Goal: Contribute content: Add original content to the website for others to see

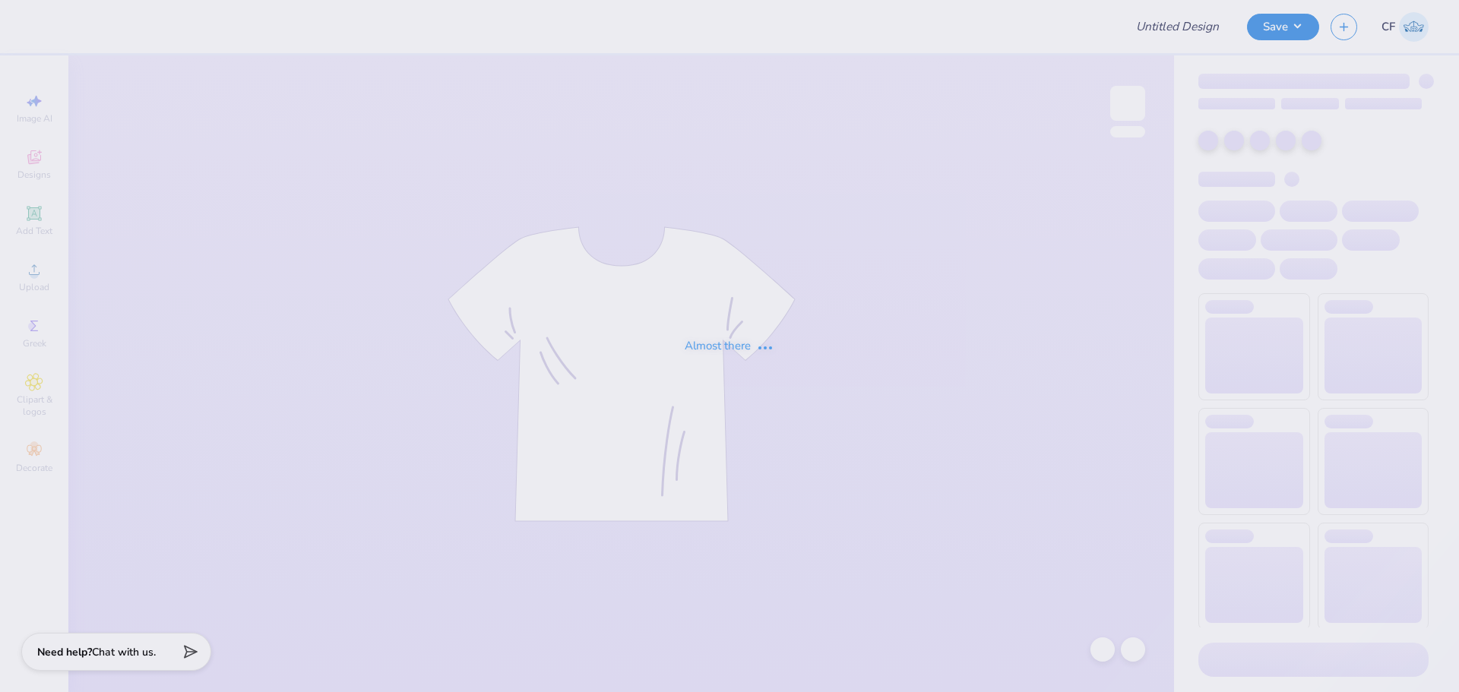
type input "lion"
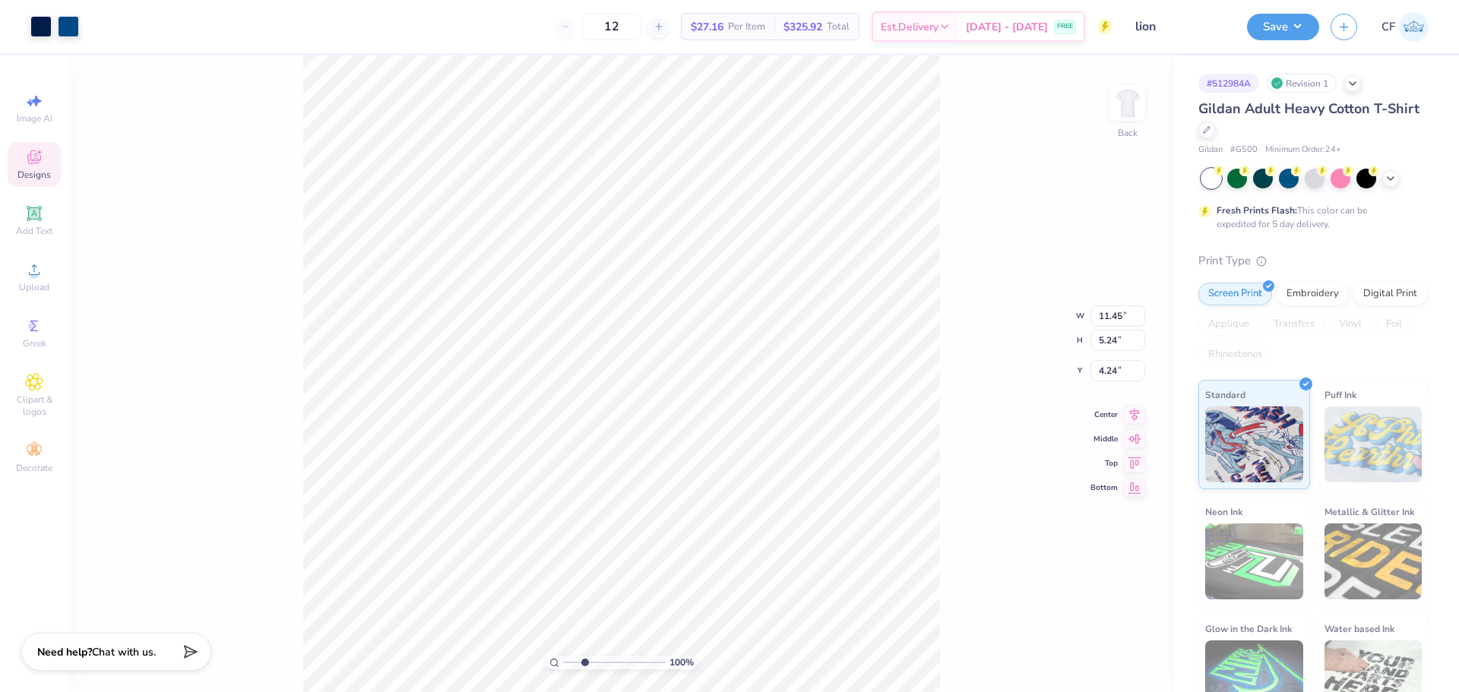
drag, startPoint x: 569, startPoint y: 664, endPoint x: 585, endPoint y: 668, distance: 15.9
click at [585, 668] on input "range" at bounding box center [614, 663] width 103 height 14
type input "2.08"
click at [578, 667] on input "range" at bounding box center [614, 663] width 103 height 14
click at [27, 277] on icon at bounding box center [34, 270] width 18 height 18
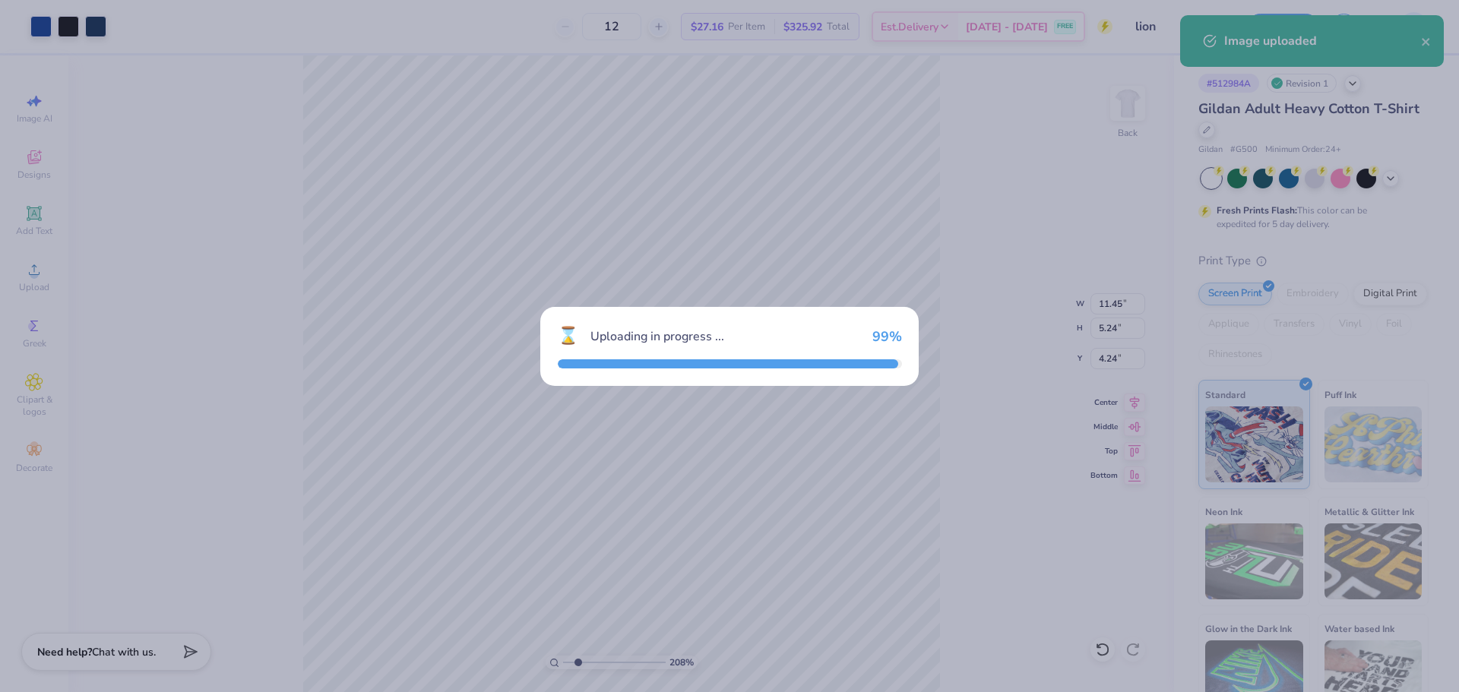
type input "15.00"
type input "5.09"
type input "10.71"
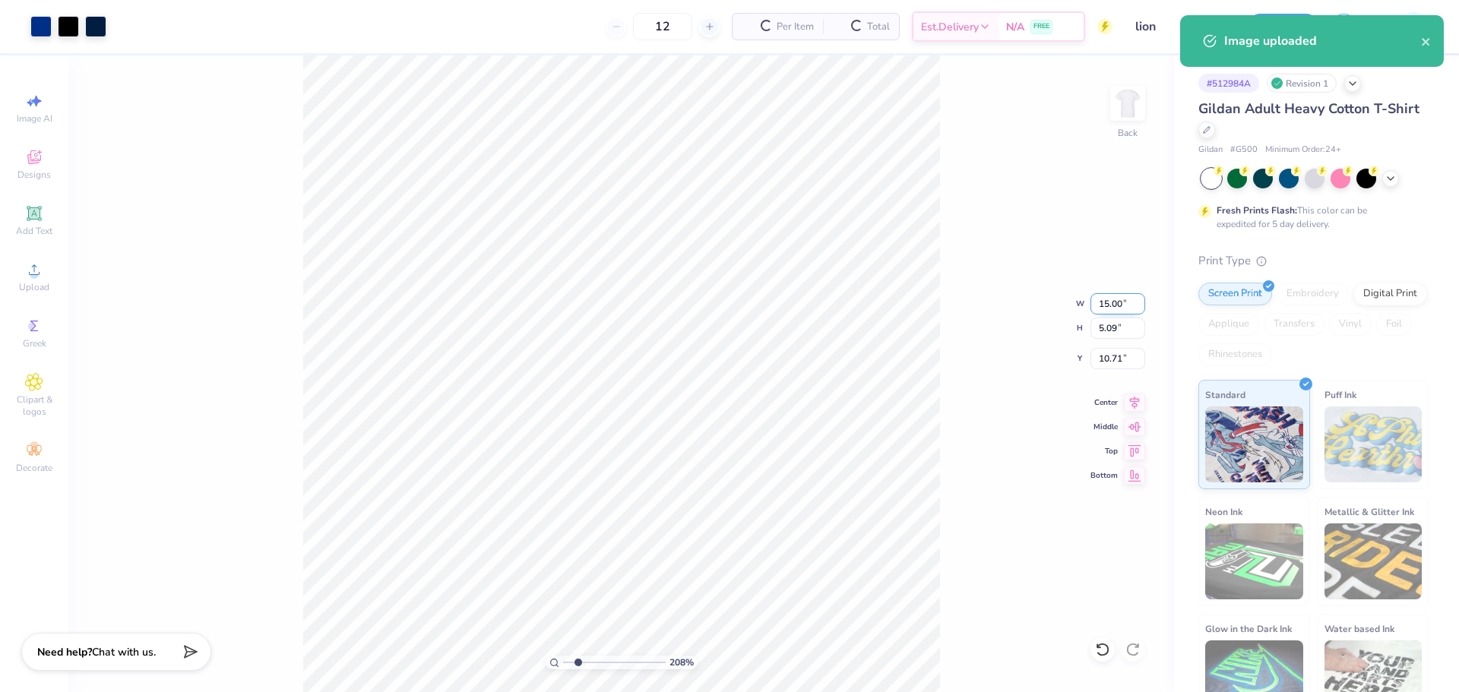
click at [1113, 305] on input "15.00" at bounding box center [1118, 303] width 55 height 21
type input "12.00"
type input "4.07"
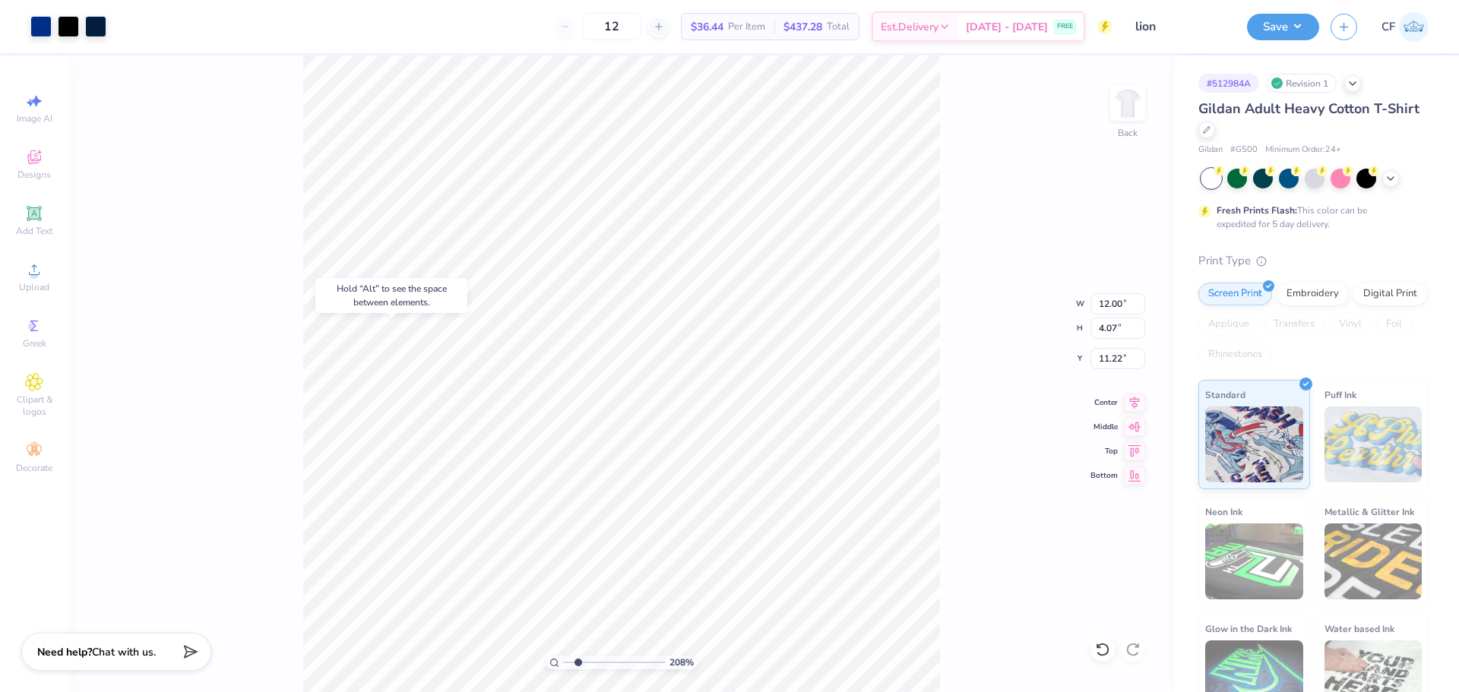
type input "10.33"
type input "11.45"
type input "5.24"
type input "4.24"
click at [717, 455] on li "Ungroup" at bounding box center [744, 453] width 119 height 30
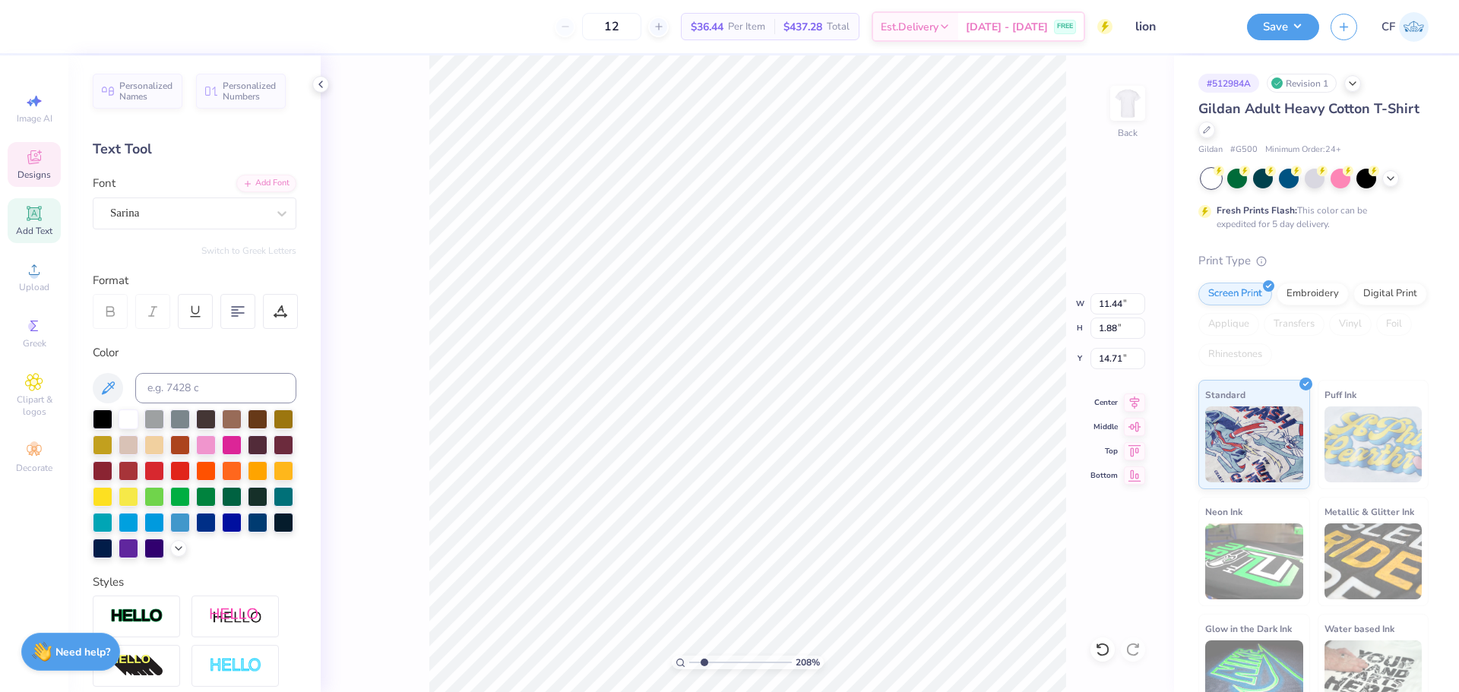
type input "14.71"
type input "12.00"
type input "4.07"
type input "10.33"
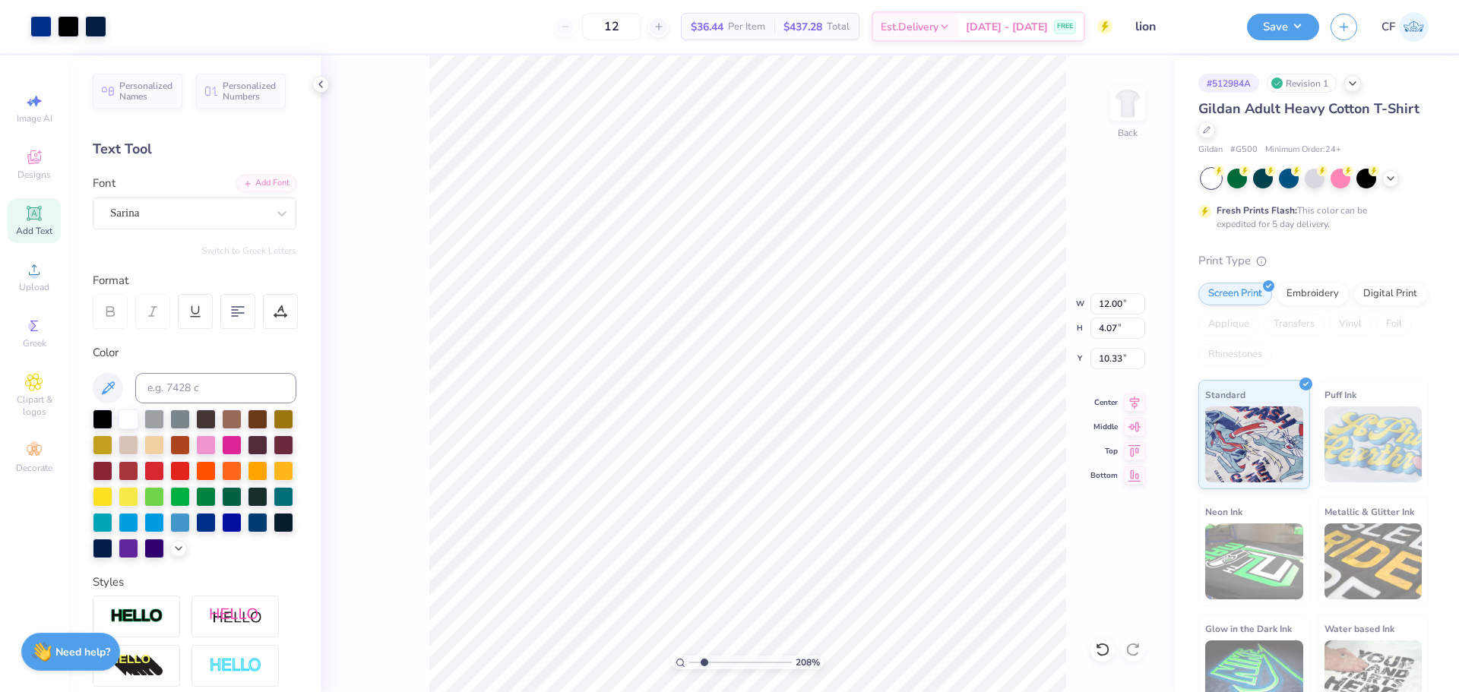
type input "11.44"
type input "1.88"
type input "14.71"
type input "11.46"
type input "1.81"
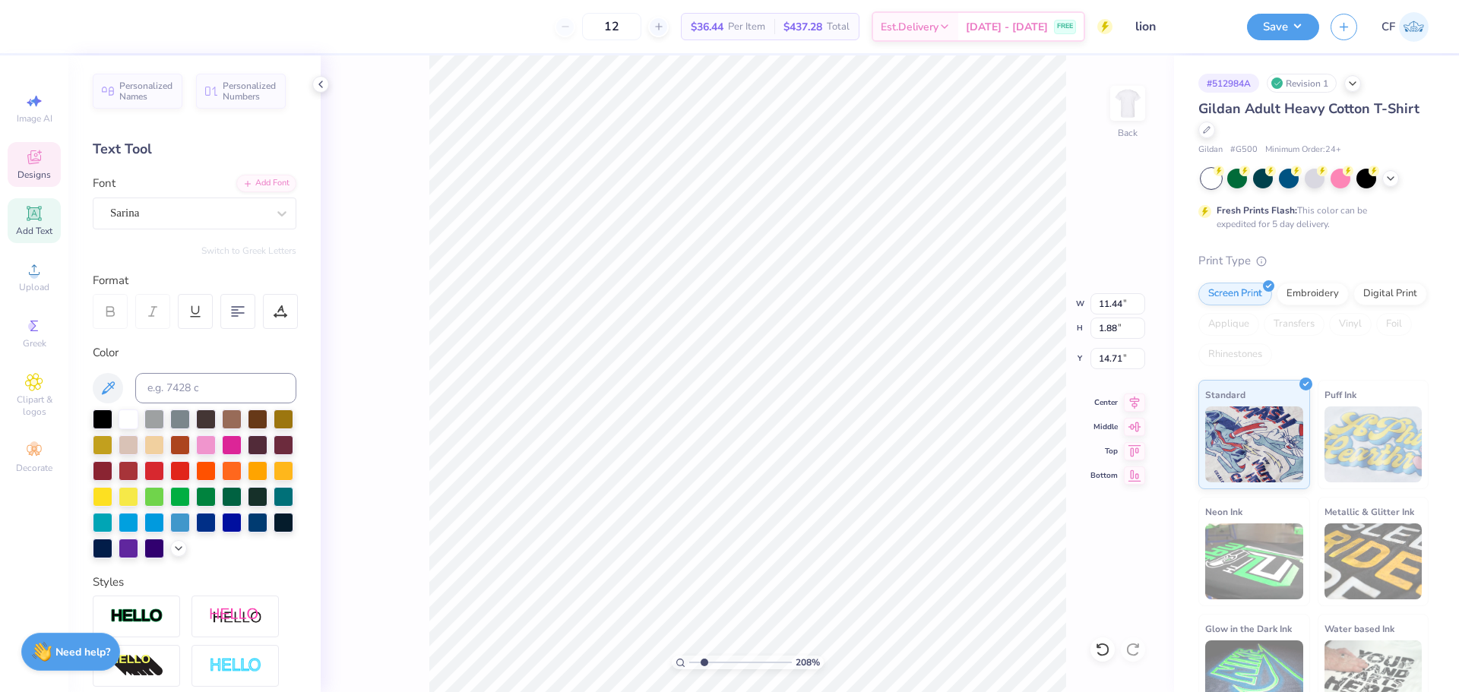
type input "14.79"
type textarea "at [GEOGRAPHIC_DATA]"
click at [187, 373] on input at bounding box center [215, 388] width 161 height 30
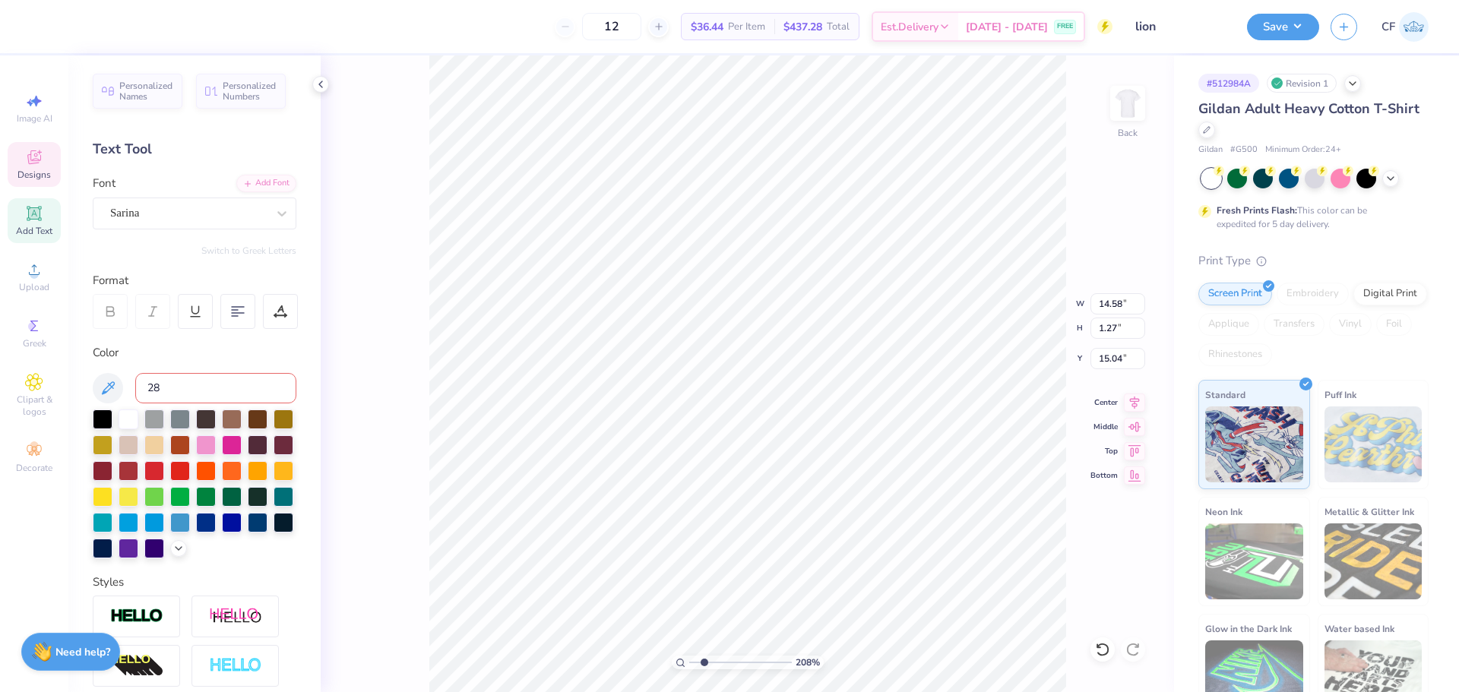
type input "287"
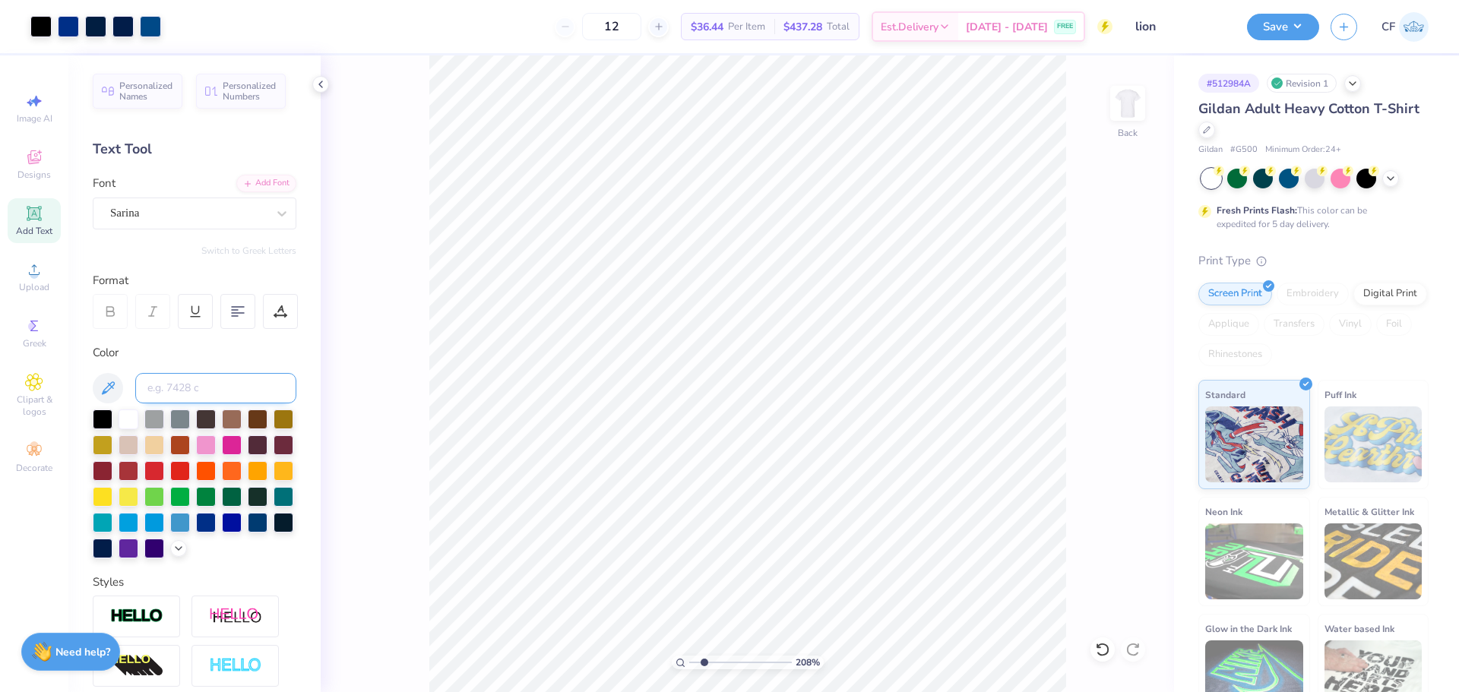
click at [211, 389] on input at bounding box center [215, 388] width 161 height 30
click at [192, 382] on input at bounding box center [215, 388] width 161 height 30
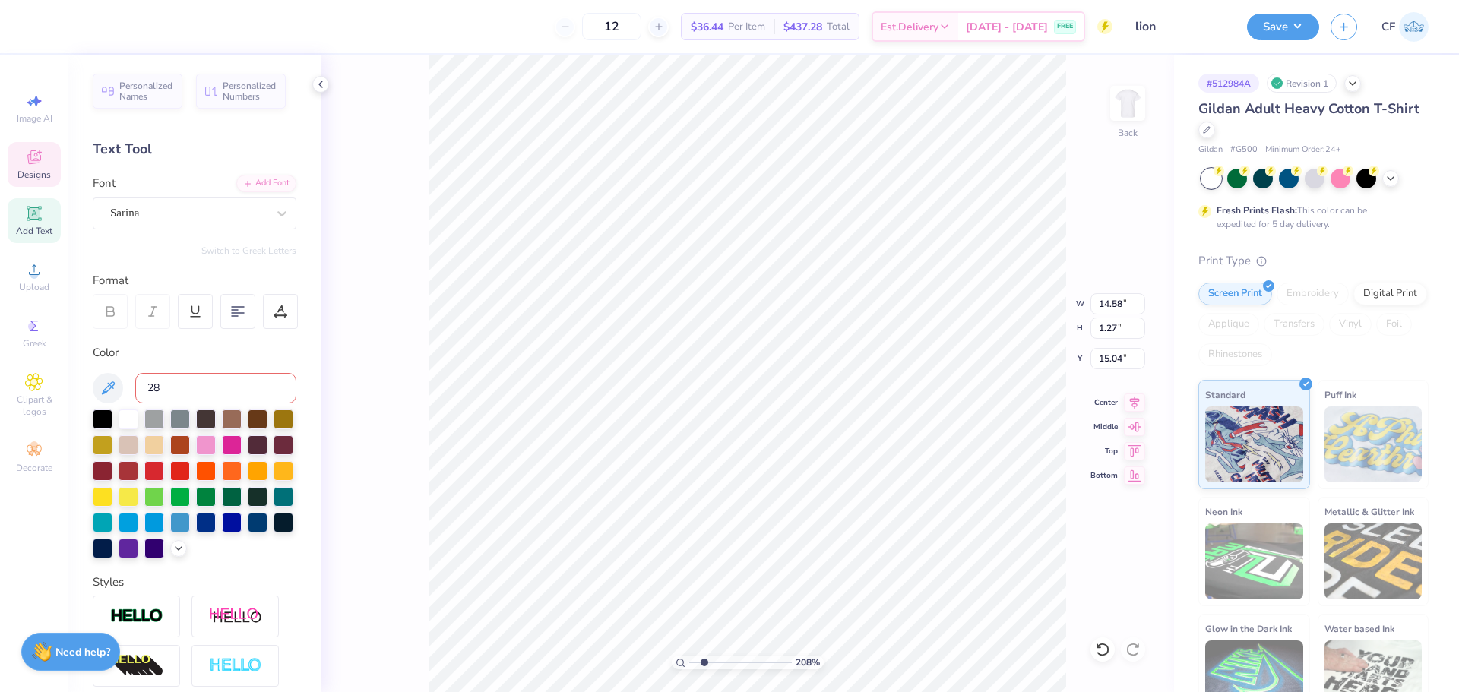
type input "287"
type input "12.00"
type input "4.07"
type input "10.33"
click at [965, 520] on li "Group" at bounding box center [989, 526] width 119 height 30
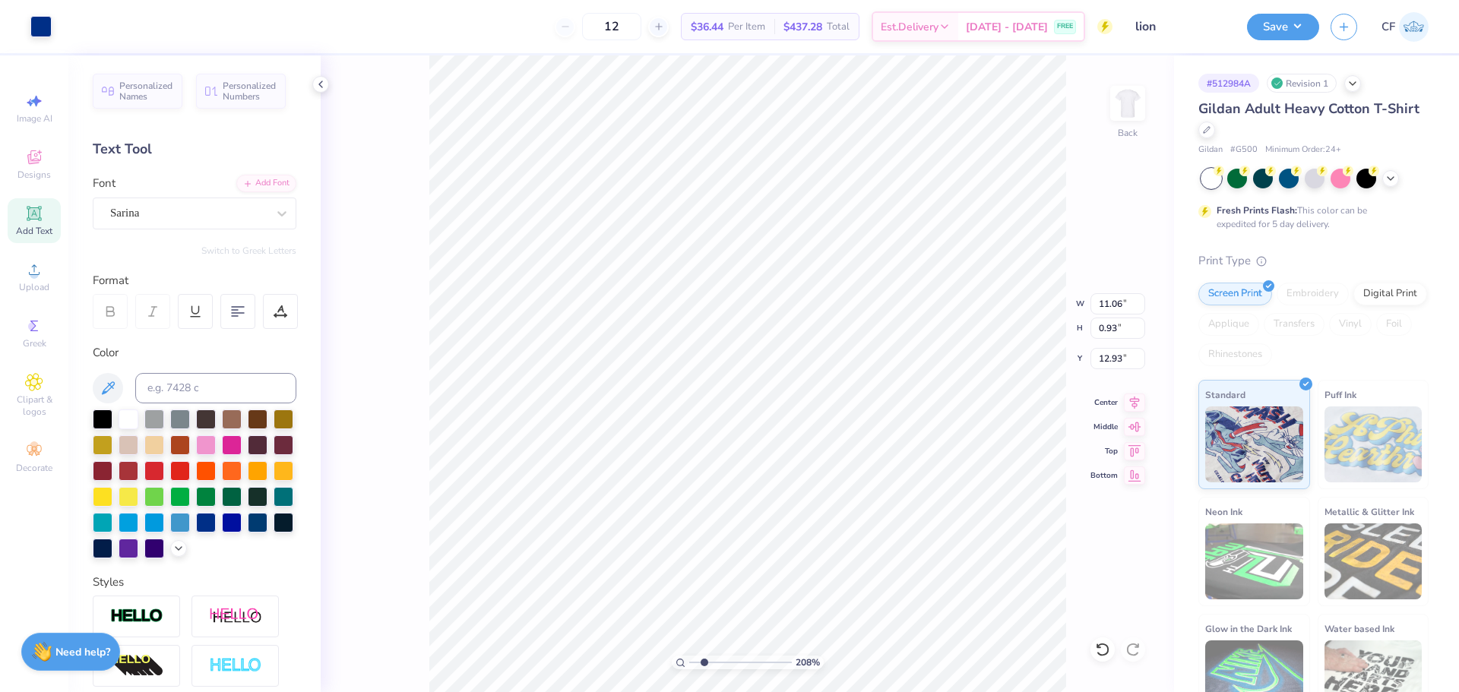
type input "14.58"
type input "1.27"
type input "15.04"
click at [1111, 304] on input "14.58" at bounding box center [1118, 303] width 55 height 21
type input "11.06"
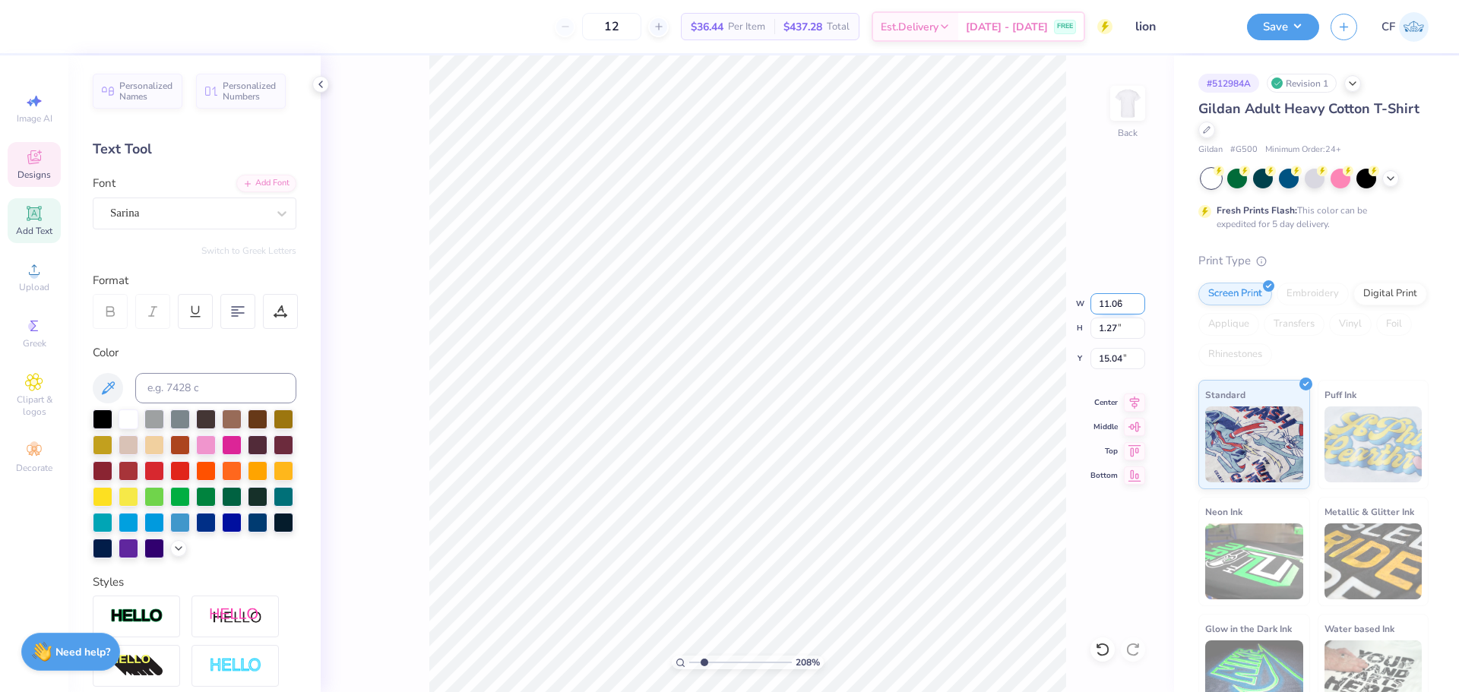
type input "0.97"
click at [940, 590] on li "Bring to Front" at bounding box center [952, 585] width 119 height 30
type input "12.93"
type input "0.93"
type input "15.59"
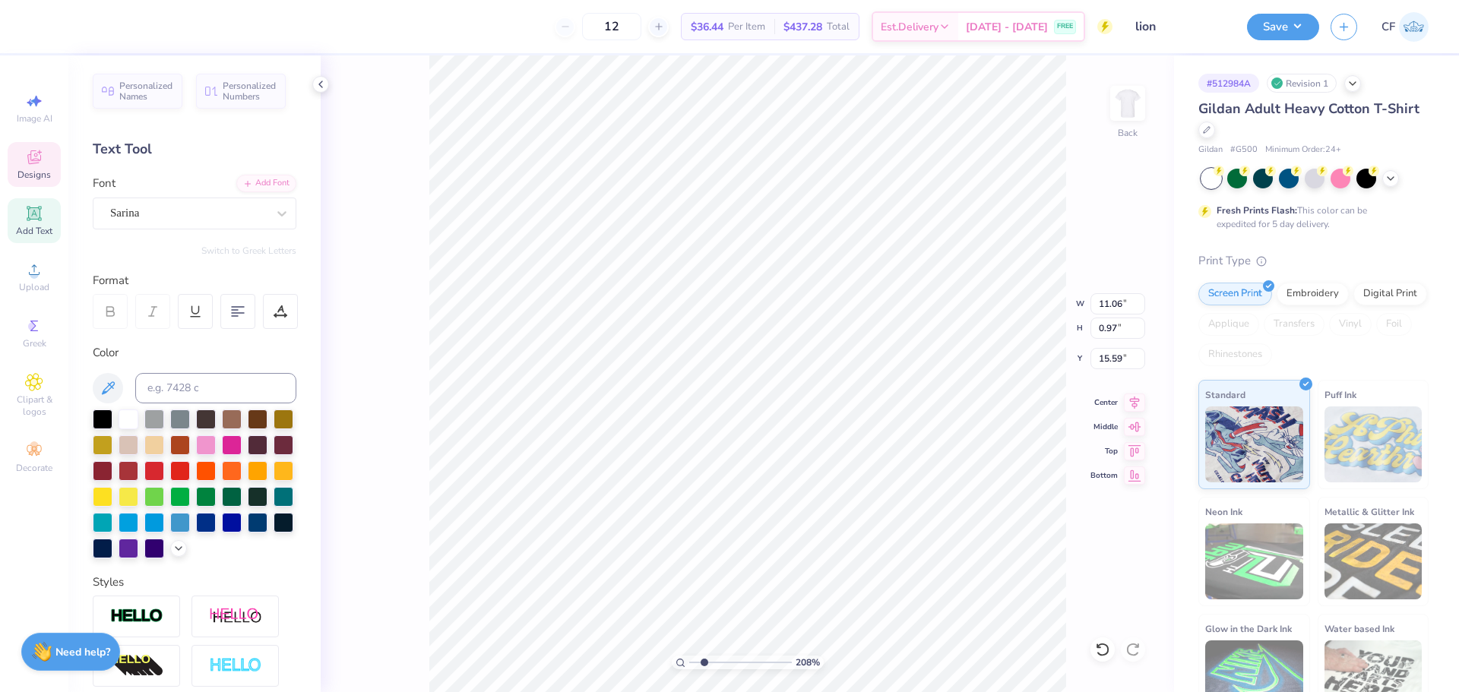
scroll to position [13, 2]
type textarea "NSMH"
type input "1.41"
type input "0.80"
type input "8.68"
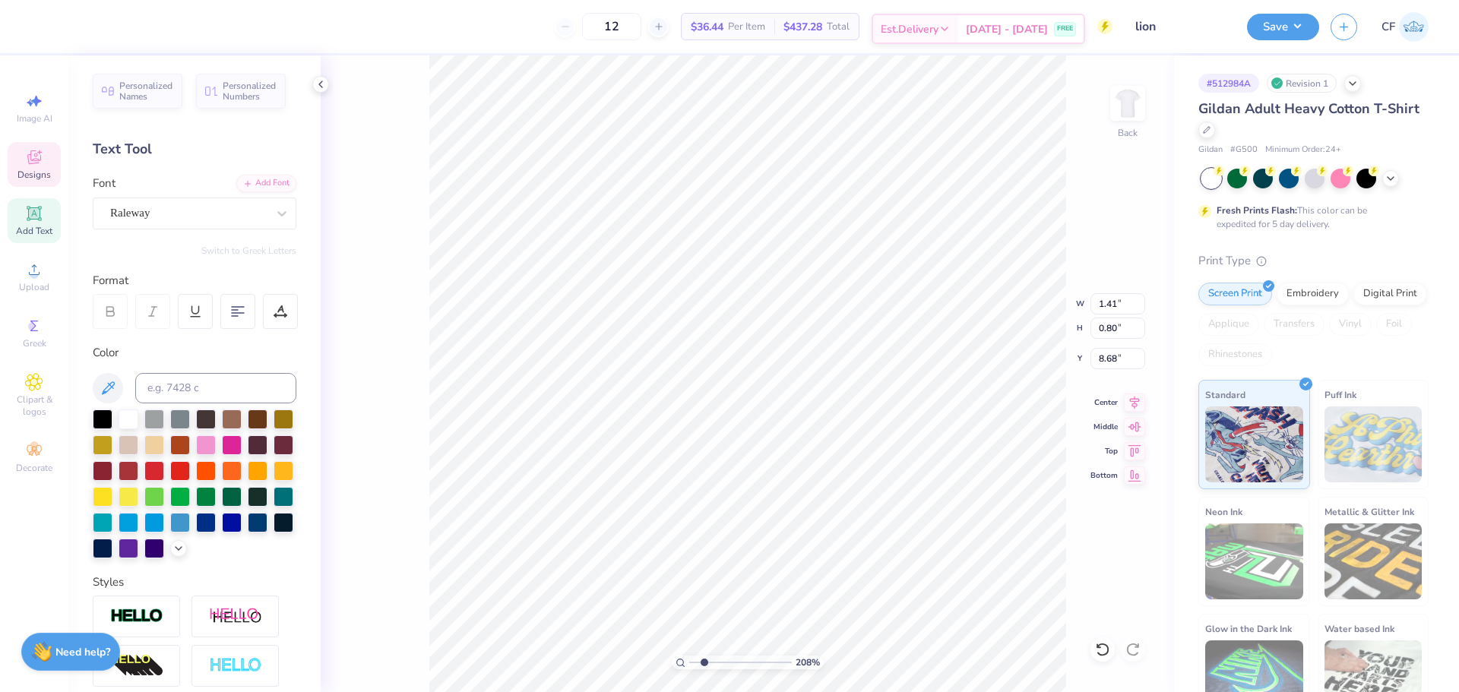
scroll to position [13, 3]
type textarea "est. 1855"
click at [195, 388] on input at bounding box center [215, 388] width 161 height 30
type input "282c"
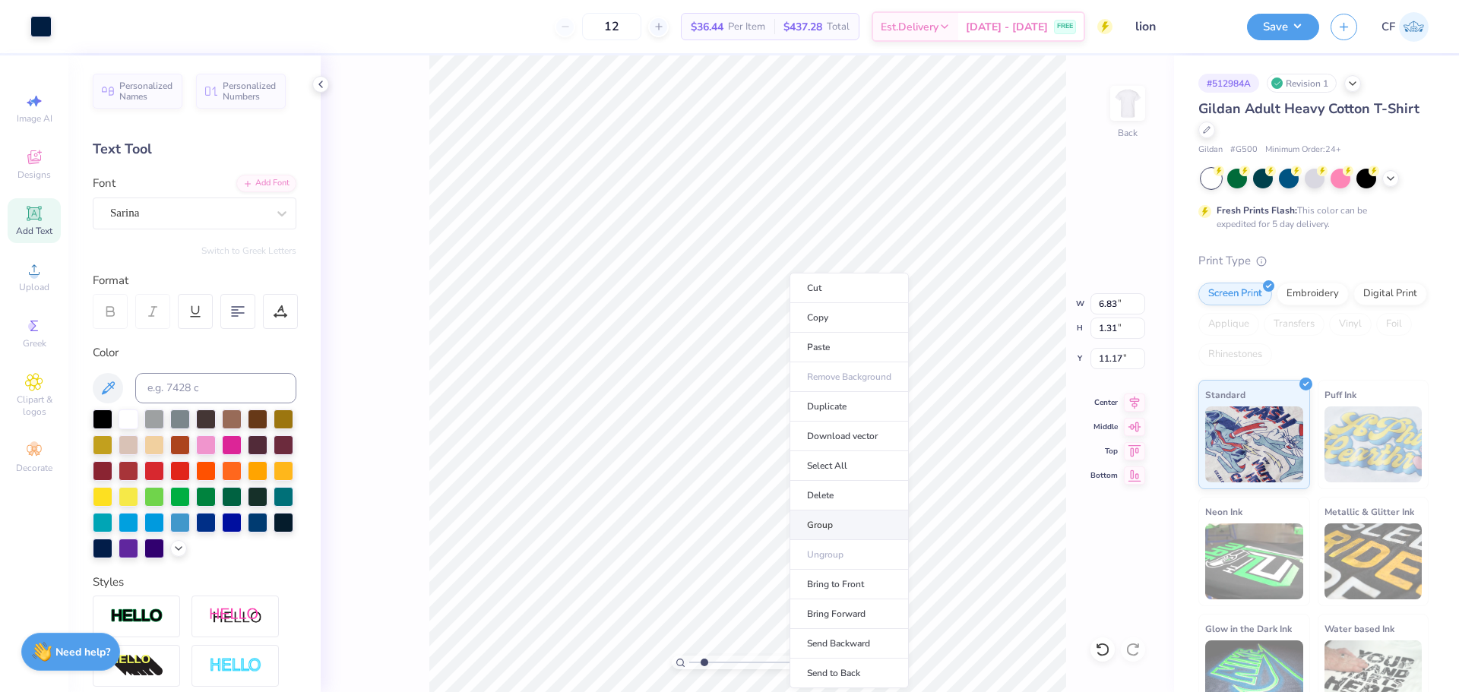
click at [833, 526] on li "Group" at bounding box center [849, 526] width 119 height 30
type input "5.62"
type input "1.09"
type input "15.52"
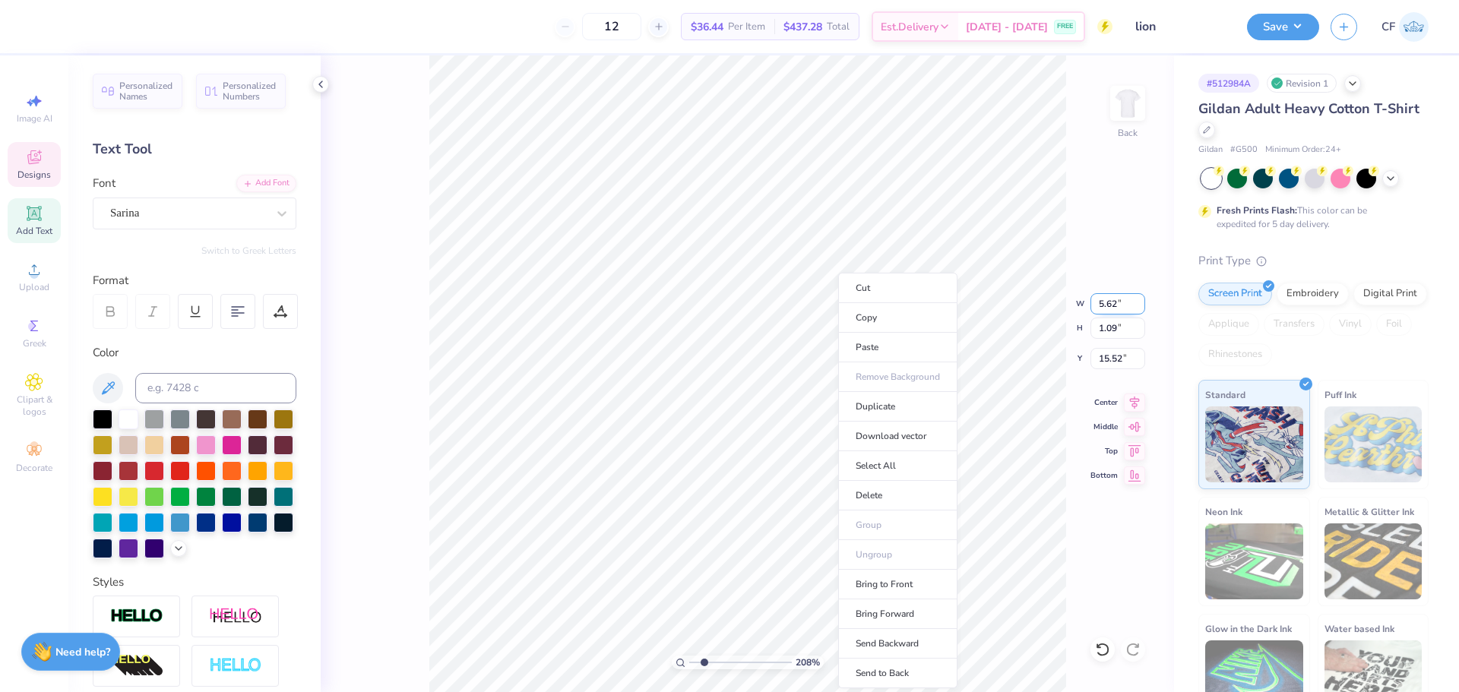
click at [879, 589] on li "Bring to Front" at bounding box center [897, 585] width 119 height 30
click at [1108, 304] on input "5.62" at bounding box center [1118, 303] width 55 height 21
type input "6.83"
type input "1.32"
type input "15.41"
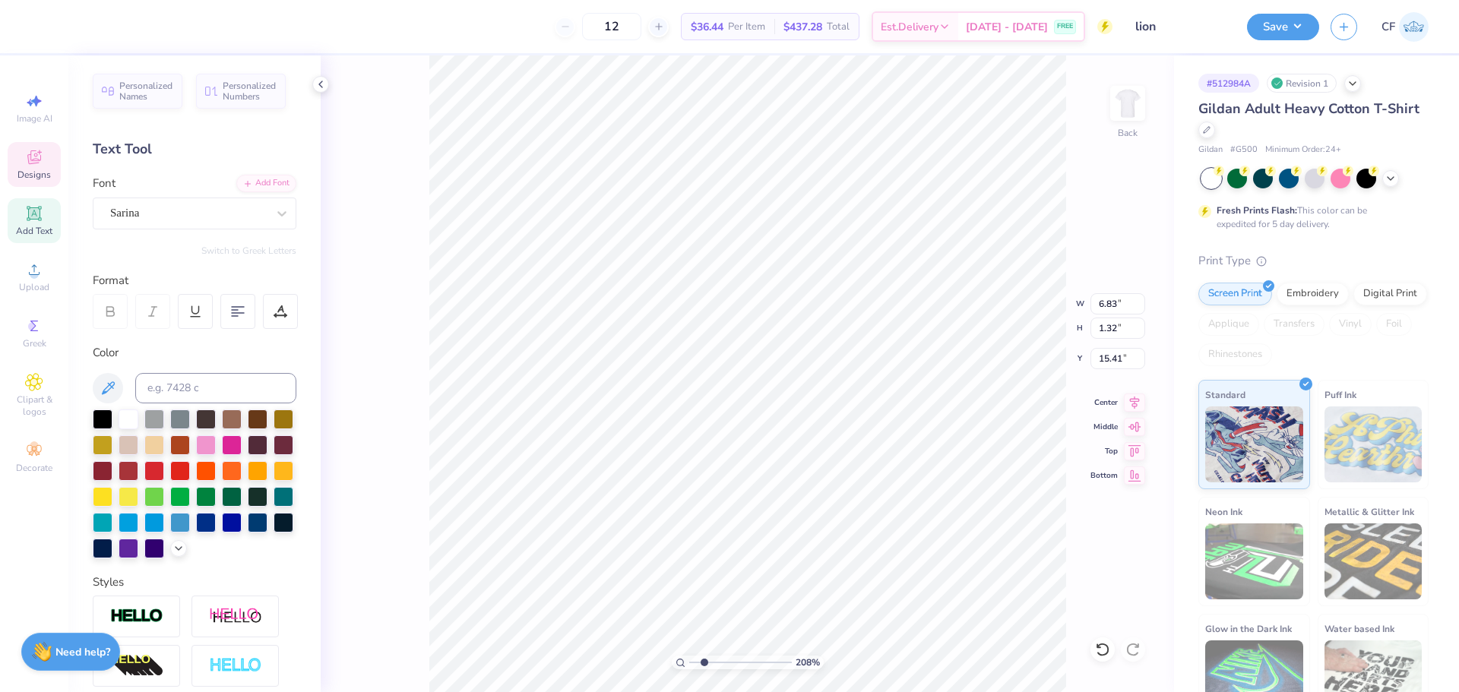
type input "11.17"
type input "1.31"
click at [206, 389] on input at bounding box center [215, 388] width 161 height 30
type input "287"
type input "15.32"
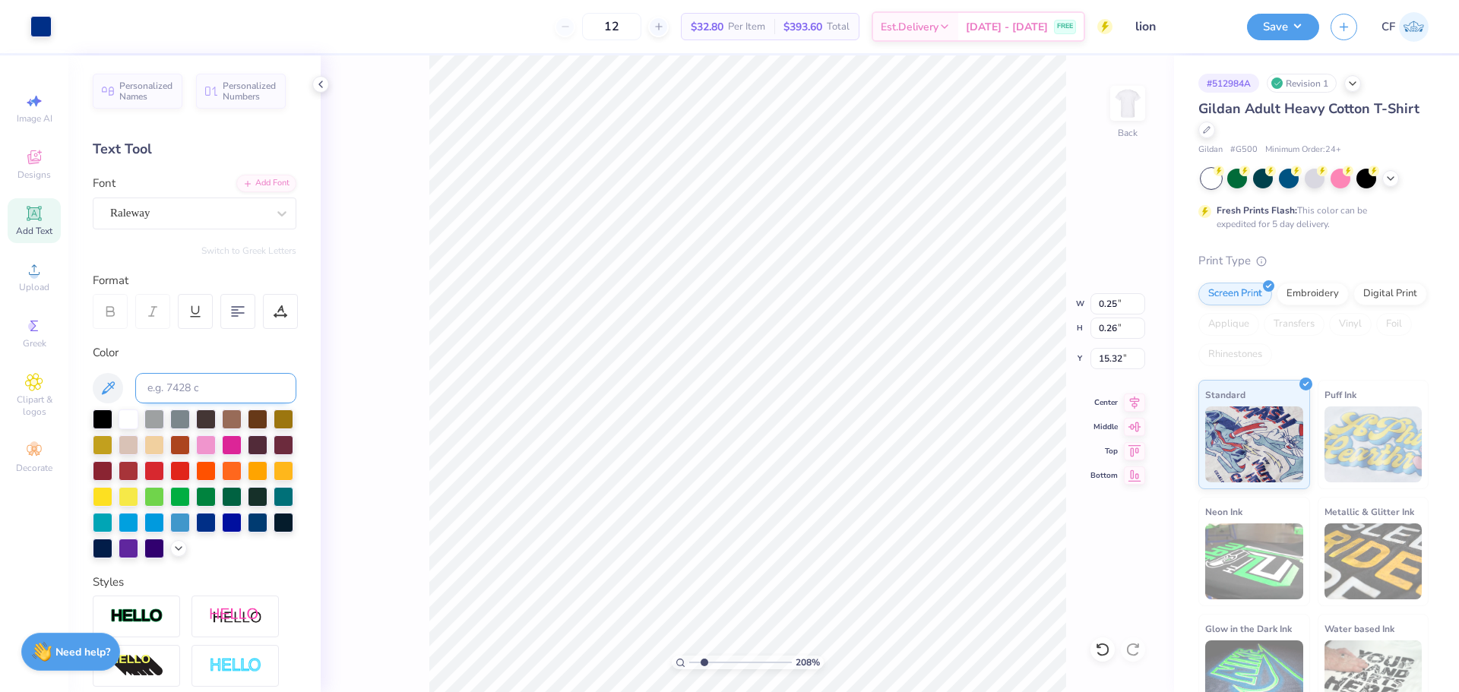
type input "0.25"
type input "0.26"
type input "13.91"
type input "13.50"
type input "1.54"
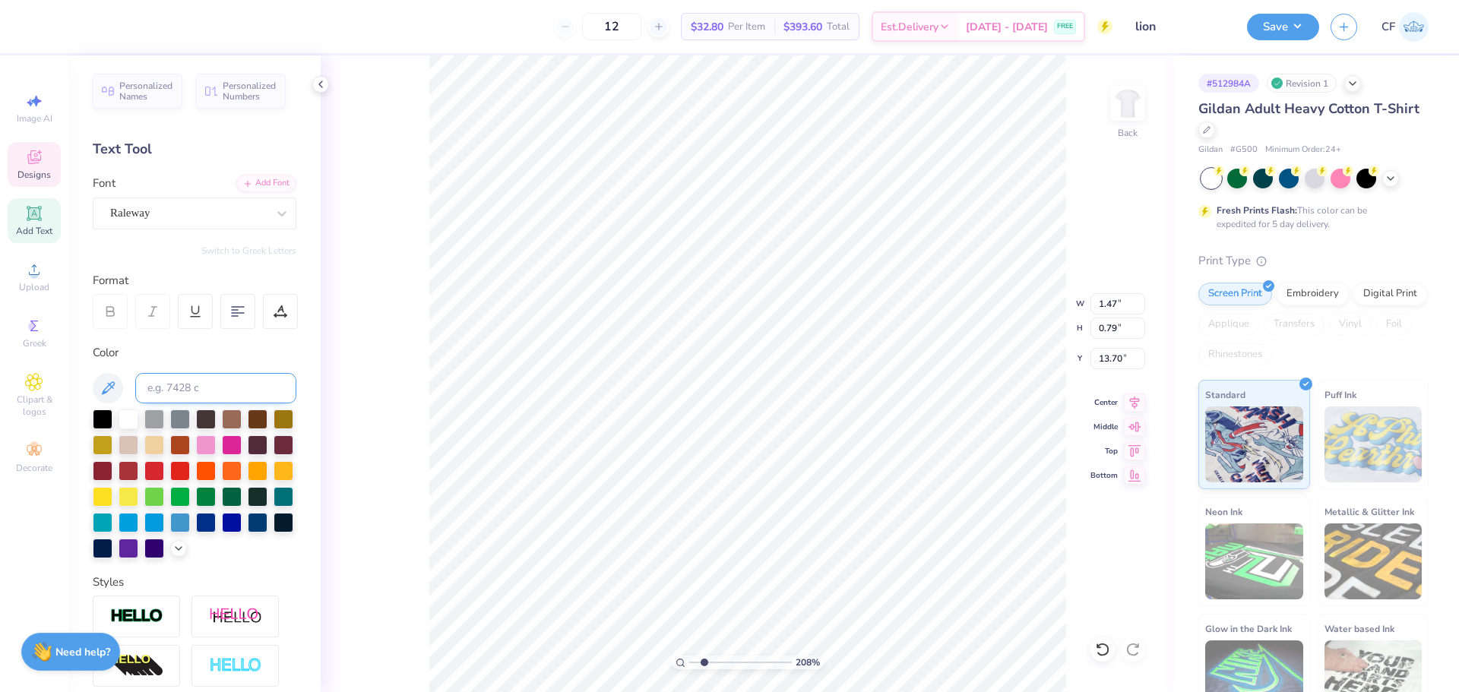
type input "0.65"
type input "13.88"
click at [706, 535] on li "Group" at bounding box center [717, 526] width 119 height 30
type input "12.02"
type input "3.90"
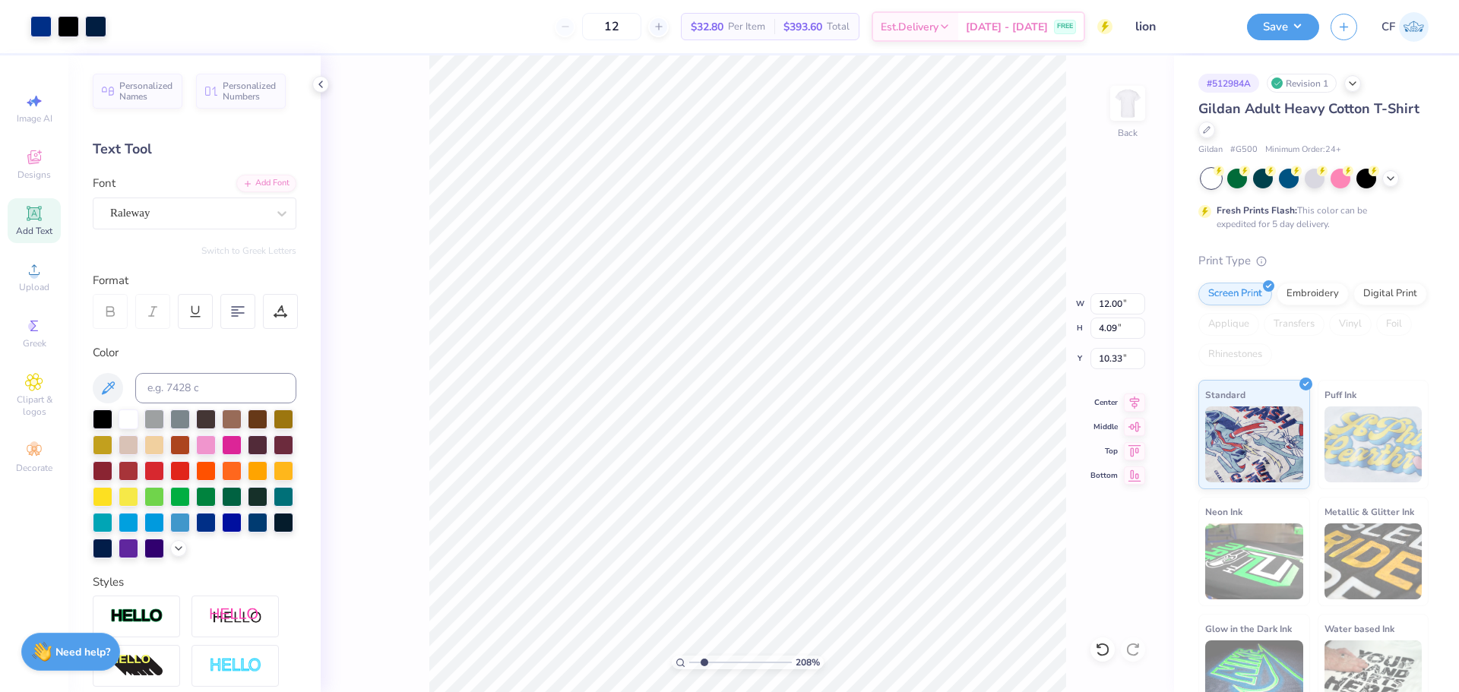
type input "4.24"
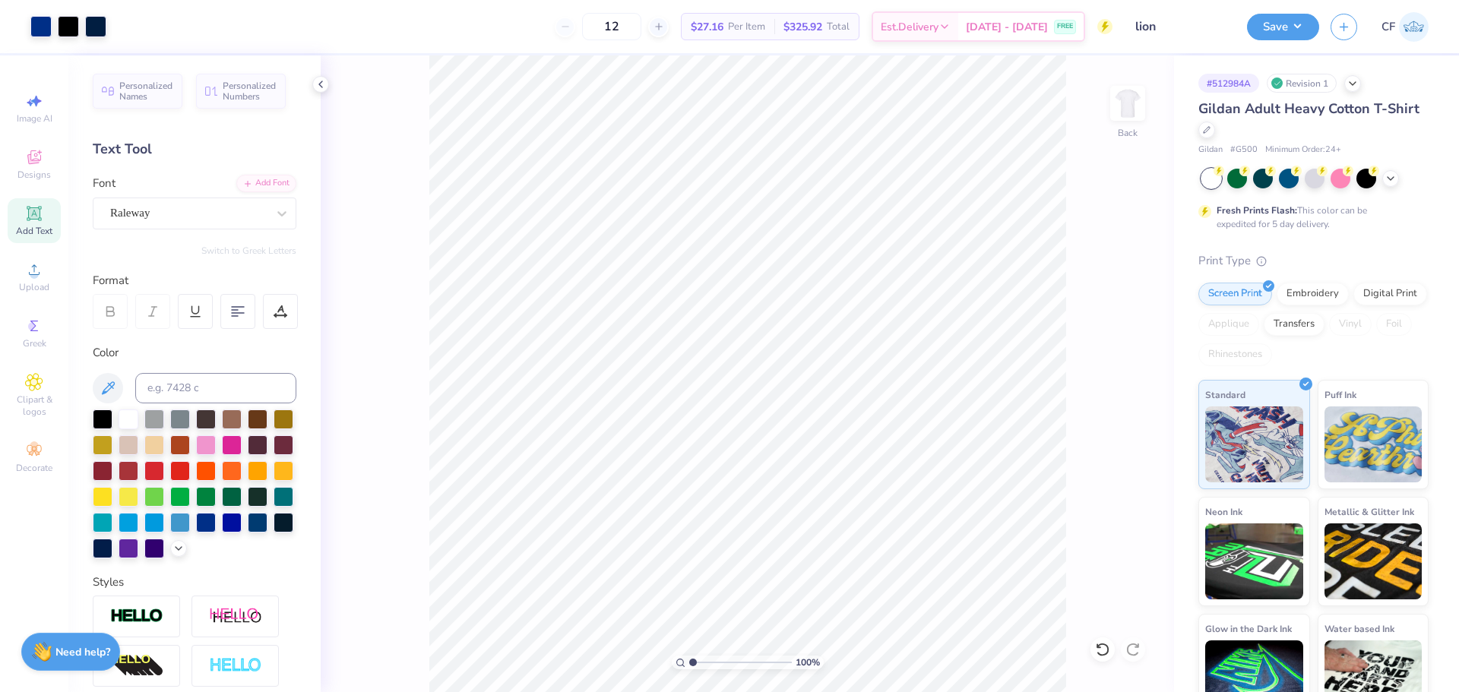
drag, startPoint x: 702, startPoint y: 662, endPoint x: 675, endPoint y: 658, distance: 27.6
type input "1"
click at [689, 659] on input "range" at bounding box center [740, 663] width 103 height 14
click at [1112, 356] on input "10.33" at bounding box center [1118, 358] width 55 height 21
type input "3.00"
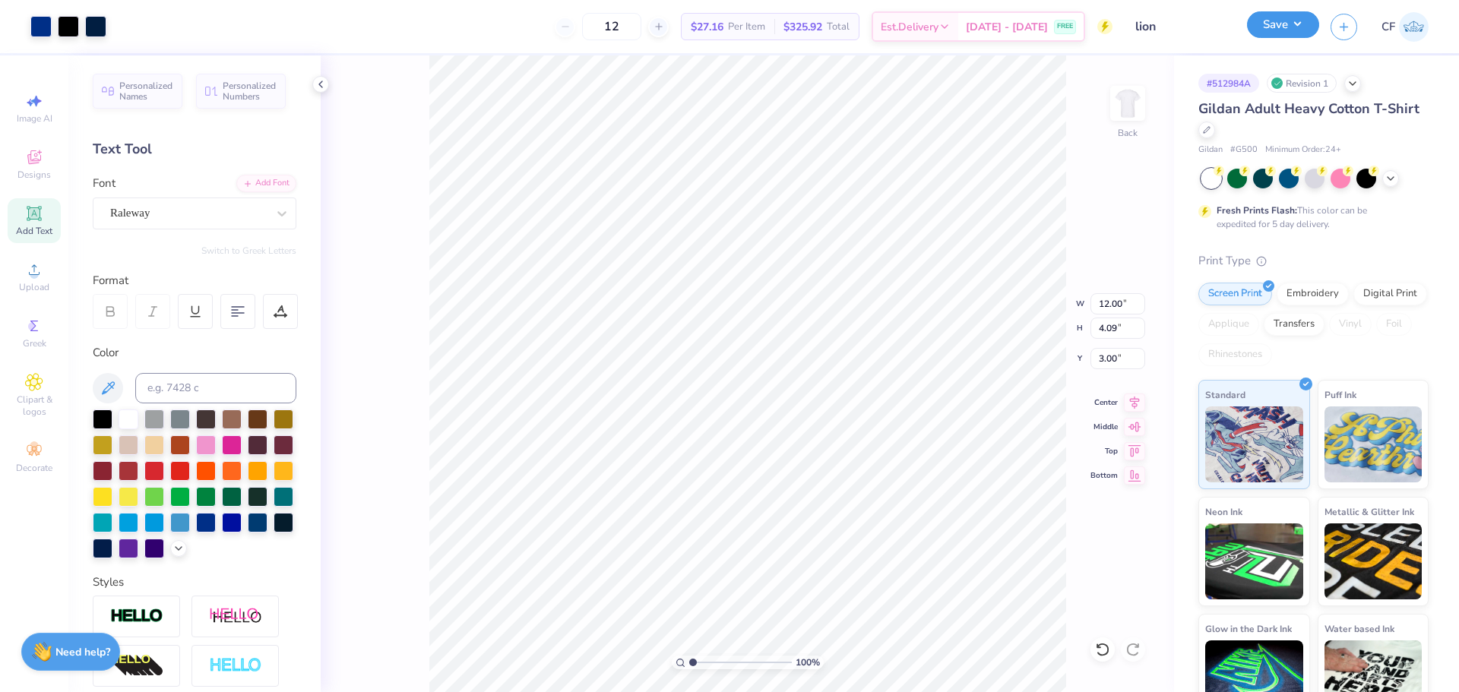
click at [1296, 24] on button "Save" at bounding box center [1283, 24] width 72 height 27
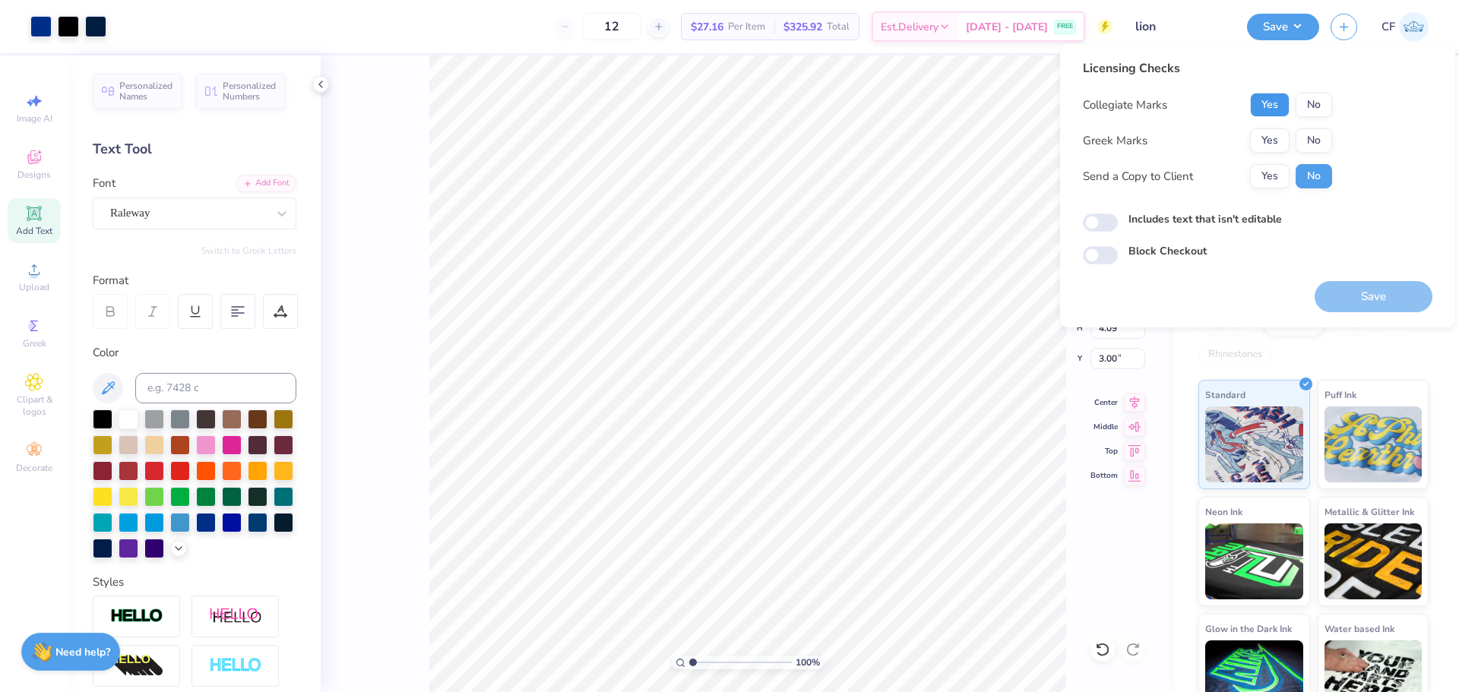
drag, startPoint x: 1274, startPoint y: 98, endPoint x: 1290, endPoint y: 119, distance: 26.0
click at [1274, 99] on button "Yes" at bounding box center [1270, 105] width 40 height 24
click at [1307, 135] on button "No" at bounding box center [1314, 140] width 36 height 24
click at [1268, 184] on button "Yes" at bounding box center [1270, 176] width 40 height 24
click at [1350, 301] on button "Save" at bounding box center [1374, 296] width 118 height 31
